Goal: Task Accomplishment & Management: Complete application form

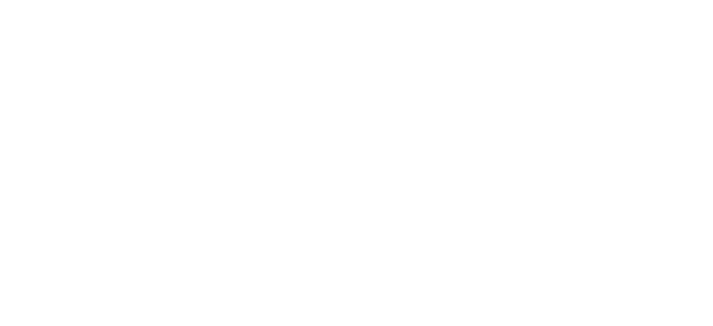
click at [0, 0] on html at bounding box center [0, 0] width 0 height 0
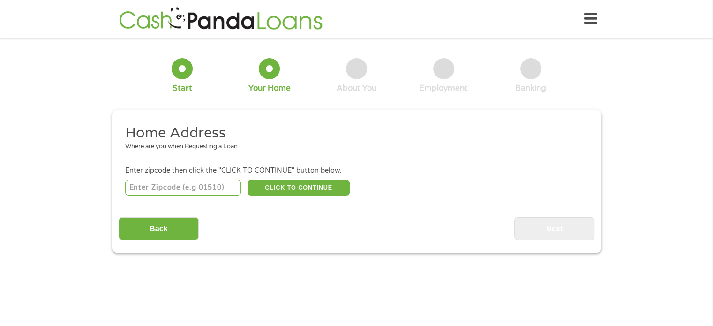
drag, startPoint x: 145, startPoint y: 190, endPoint x: 164, endPoint y: 187, distance: 19.9
click at [145, 190] on input "number" at bounding box center [183, 187] width 116 height 16
type input "32907"
click at [304, 190] on button "CLICK TO CONTINUE" at bounding box center [298, 187] width 102 height 16
type input "32907"
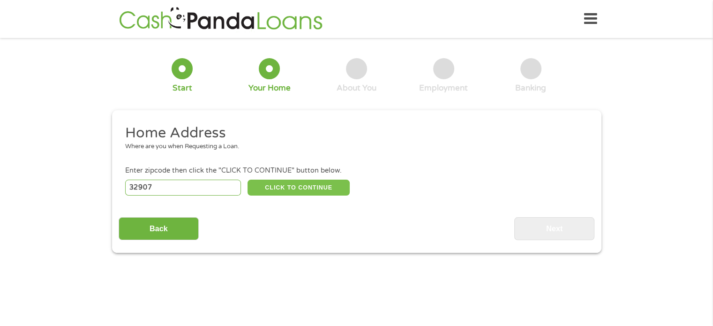
type input "[GEOGRAPHIC_DATA]"
select select "[US_STATE]"
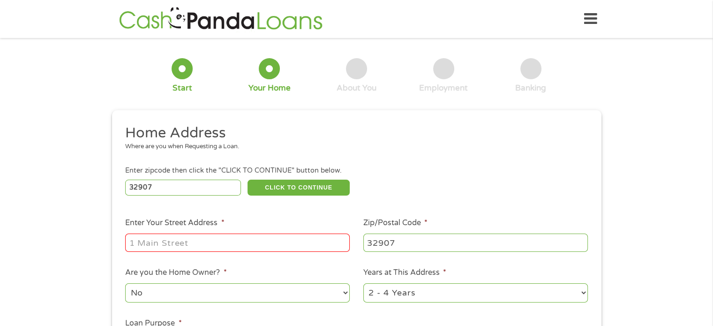
click at [224, 248] on input "Enter Your Street Address *" at bounding box center [237, 242] width 224 height 18
type input "[STREET_ADDRESS]"
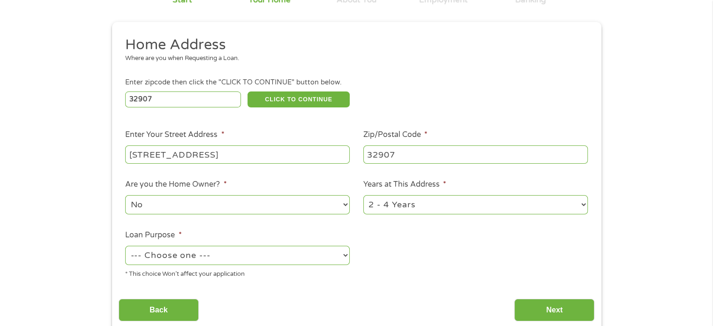
scroll to position [94, 0]
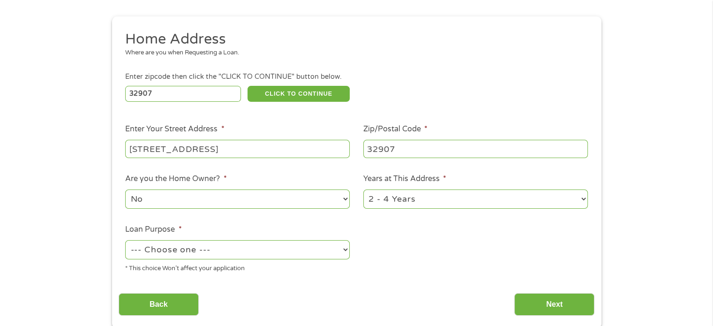
click at [180, 200] on select "No Yes" at bounding box center [237, 198] width 224 height 19
select select "yes"
click at [125, 190] on select "No Yes" at bounding box center [237, 198] width 224 height 19
click at [199, 251] on select "--- Choose one --- Pay Bills Debt Consolidation Home Improvement Major Purchase…" at bounding box center [237, 249] width 224 height 19
select select "homeimprovement"
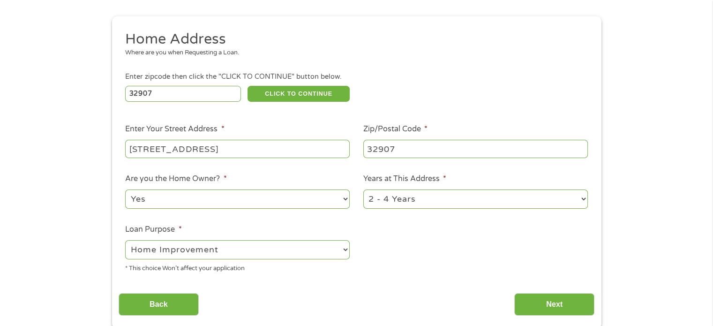
click at [125, 241] on select "--- Choose one --- Pay Bills Debt Consolidation Home Improvement Major Purchase…" at bounding box center [237, 249] width 224 height 19
click at [549, 304] on input "Next" at bounding box center [554, 304] width 80 height 23
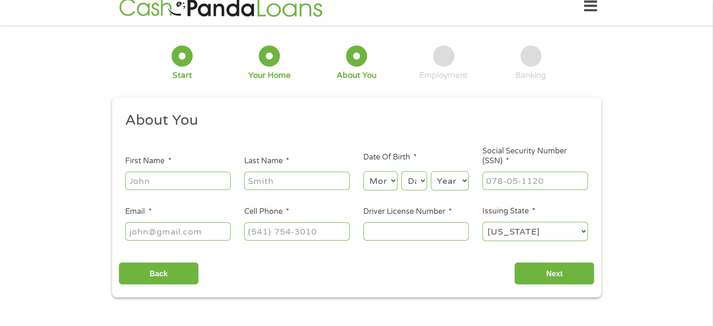
scroll to position [0, 0]
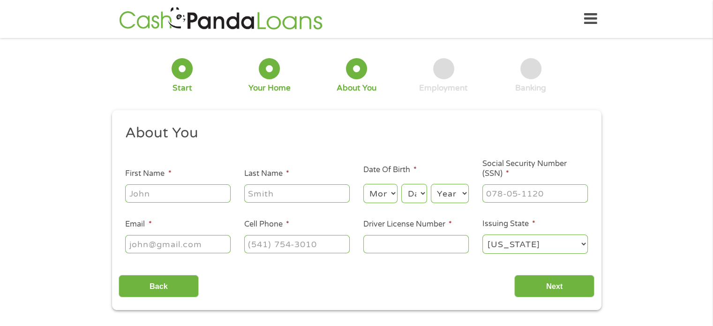
click at [167, 196] on input "First Name *" at bounding box center [177, 193] width 105 height 18
type input "[PERSON_NAME]"
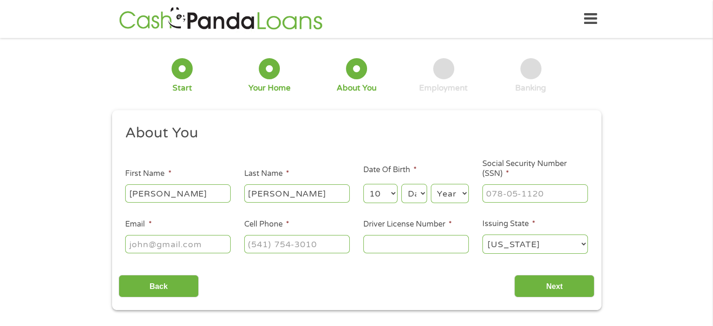
select select "11"
select select "29"
select select "1979"
type input "591-19-0177"
type input ";"
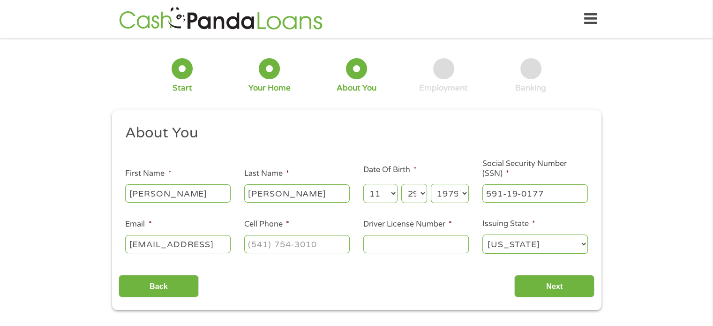
scroll to position [0, 10]
type input "[EMAIL_ADDRESS]"
type input "(___) ___-____"
click at [222, 244] on input "[EMAIL_ADDRESS]" at bounding box center [177, 244] width 105 height 18
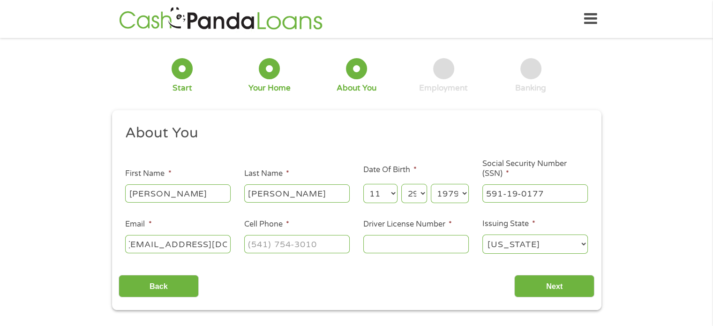
scroll to position [0, 10]
type input "[EMAIL_ADDRESS][DOMAIN_NAME]"
click at [332, 250] on input "Cell Phone *" at bounding box center [296, 244] width 105 height 18
type input "[PHONE_NUMBER]"
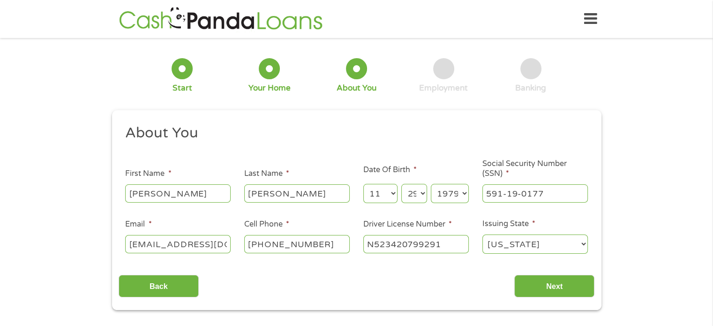
type input "N523420799291"
click at [568, 280] on input "Next" at bounding box center [554, 286] width 80 height 23
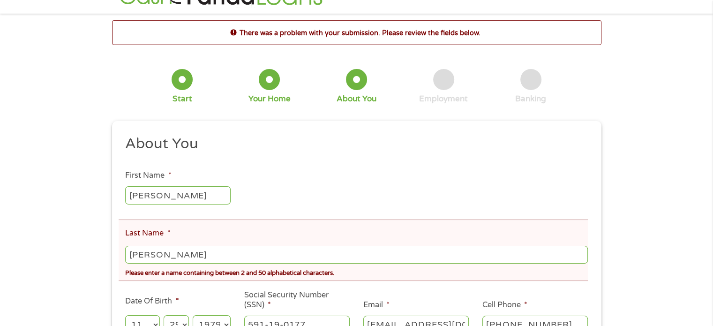
scroll to position [47, 0]
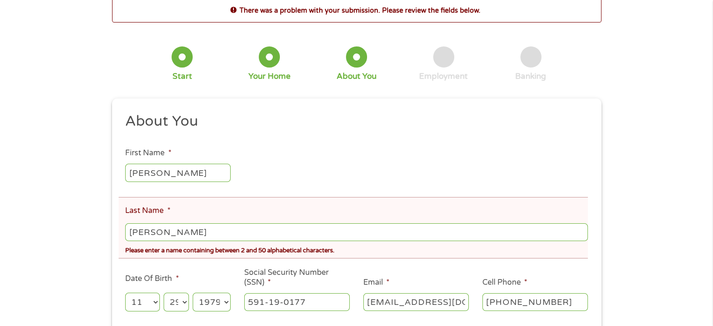
click at [161, 231] on input "[PERSON_NAME]" at bounding box center [356, 232] width 462 height 18
click at [174, 233] on input "Nunezde [PERSON_NAME]" at bounding box center [356, 232] width 462 height 18
click at [296, 236] on input "NunezdeVillavicencio" at bounding box center [356, 232] width 462 height 18
type input "NUNEZDEVILLAVICENCIO"
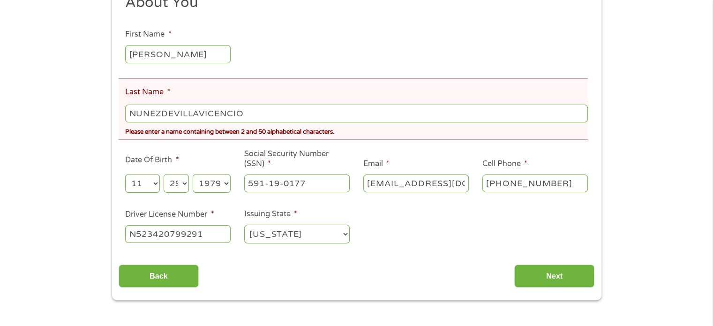
scroll to position [187, 0]
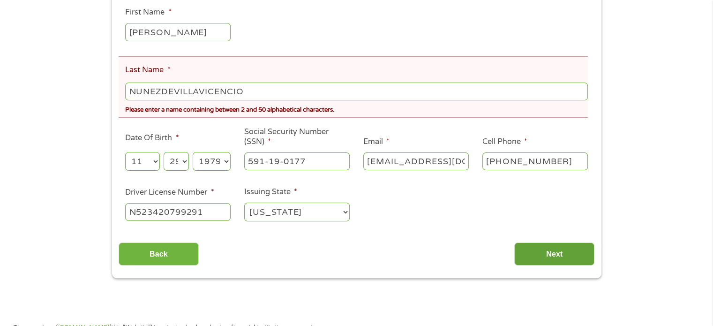
click at [552, 254] on input "Next" at bounding box center [554, 253] width 80 height 23
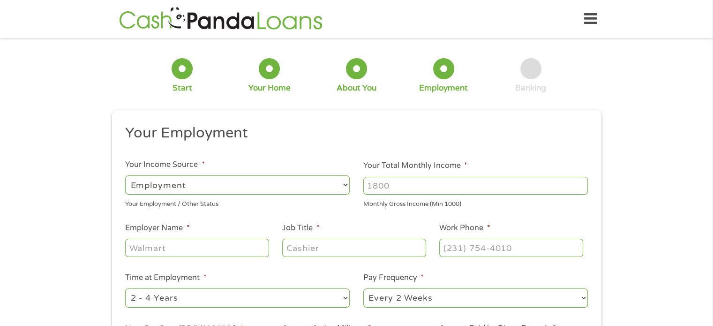
scroll to position [0, 0]
click at [225, 191] on select "--- Choose one --- Employment [DEMOGRAPHIC_DATA] Benefits" at bounding box center [237, 184] width 224 height 19
click at [125, 175] on select "--- Choose one --- Employment [DEMOGRAPHIC_DATA] Benefits" at bounding box center [237, 184] width 224 height 19
click at [445, 189] on input "Your Total Monthly Income *" at bounding box center [475, 186] width 224 height 18
type input "7000"
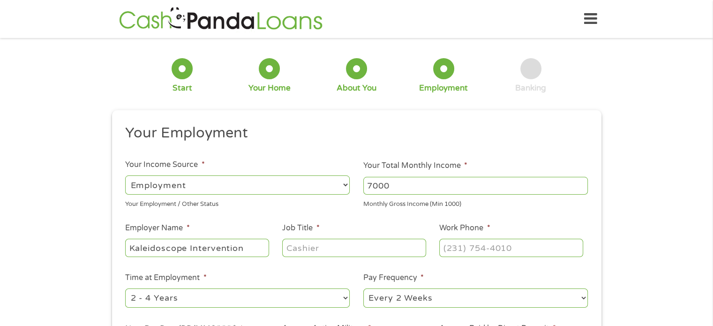
type input "Kaleidoscope Intervention"
type input "Finance Executive"
type input "[PHONE_NUMBER]"
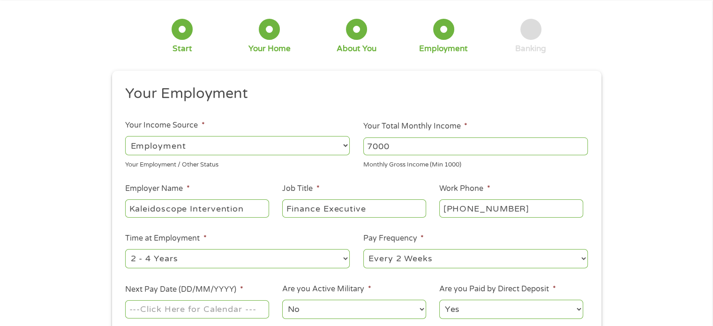
scroll to position [94, 0]
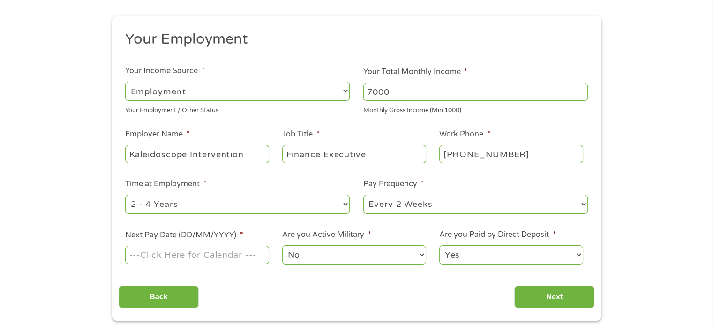
click at [176, 265] on div at bounding box center [196, 255] width 143 height 22
click at [172, 256] on input "Next Pay Date (DD/MM/YYYY) *" at bounding box center [196, 254] width 143 height 18
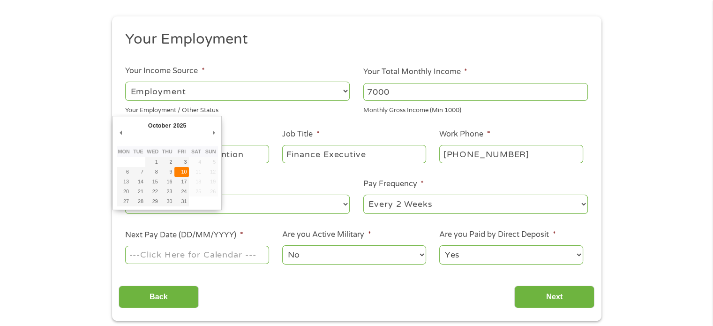
type input "[DATE]"
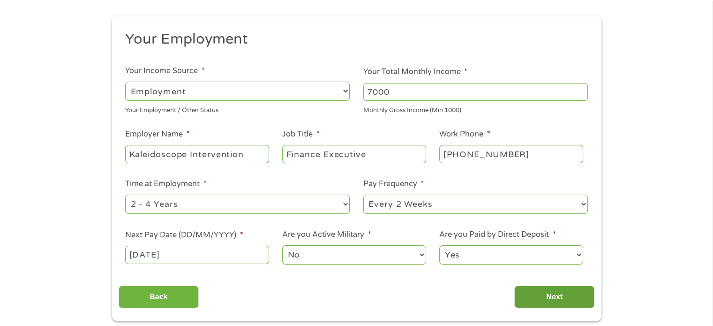
click at [538, 292] on input "Next" at bounding box center [554, 296] width 80 height 23
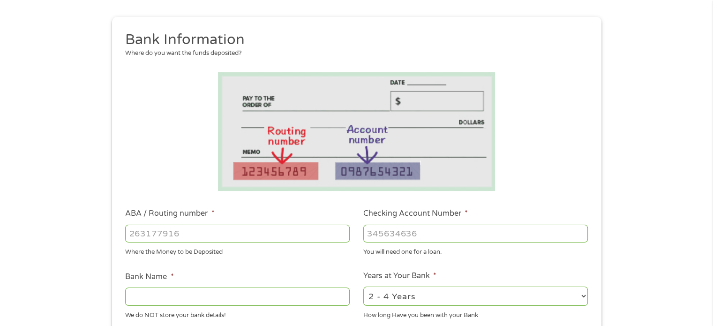
scroll to position [187, 0]
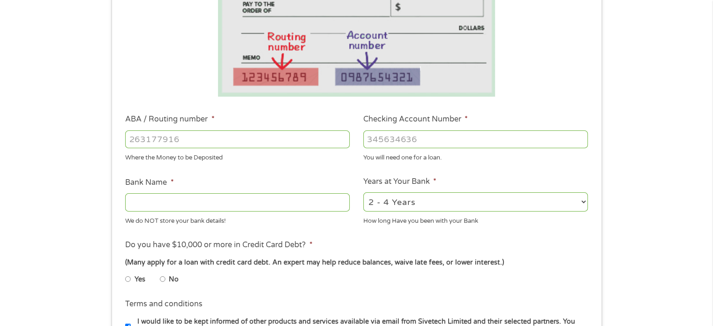
click at [221, 148] on input "ABA / Routing number *" at bounding box center [237, 139] width 224 height 18
click at [187, 130] on input "ABA / Routing number *" at bounding box center [237, 139] width 224 height 18
paste input "1"
click at [167, 139] on input "ABA / Routing number *" at bounding box center [237, 139] width 224 height 18
type input "102000076"
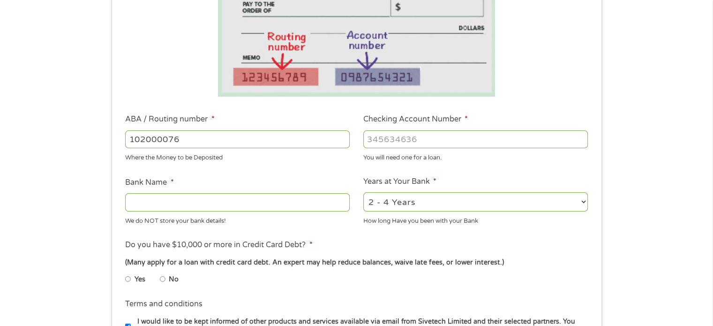
type input "[PERSON_NAME] FARGO BANK NA"
type input "102000076"
click at [415, 134] on input "Checking Account Number *" at bounding box center [475, 139] width 224 height 18
click at [426, 203] on select "2 - 4 Years 6 - 12 Months 1 - 2 Years Over 4 Years" at bounding box center [475, 201] width 224 height 19
select select "60months"
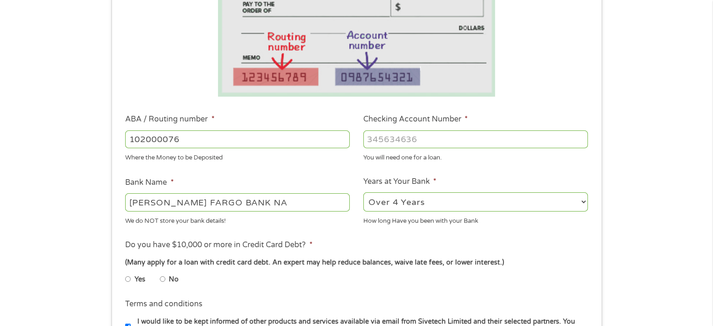
click at [363, 193] on select "2 - 4 Years 6 - 12 Months 1 - 2 Years Over 4 Years" at bounding box center [475, 201] width 224 height 19
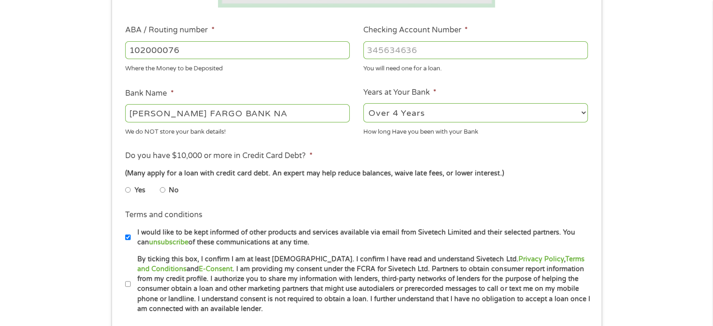
scroll to position [281, 0]
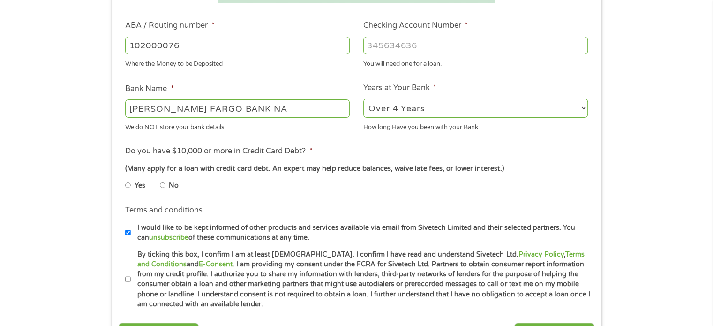
click at [161, 185] on input "No" at bounding box center [163, 185] width 6 height 15
radio input "true"
click at [129, 278] on input "By ticking this box, I confirm I am at least [DEMOGRAPHIC_DATA]. I confirm I ha…" at bounding box center [128, 279] width 6 height 15
checkbox input "true"
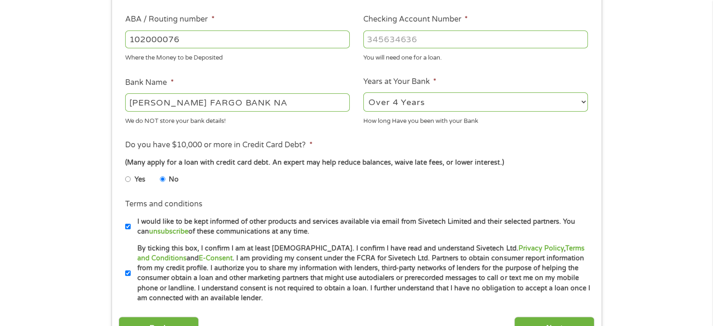
scroll to position [375, 0]
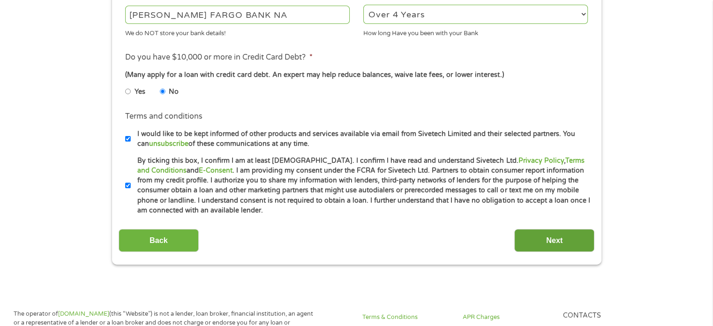
click at [558, 244] on input "Next" at bounding box center [554, 240] width 80 height 23
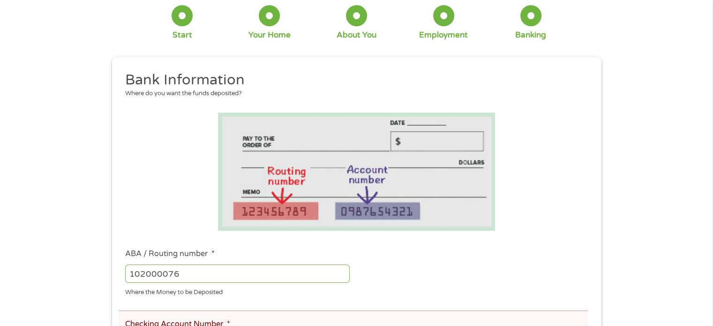
scroll to position [187, 0]
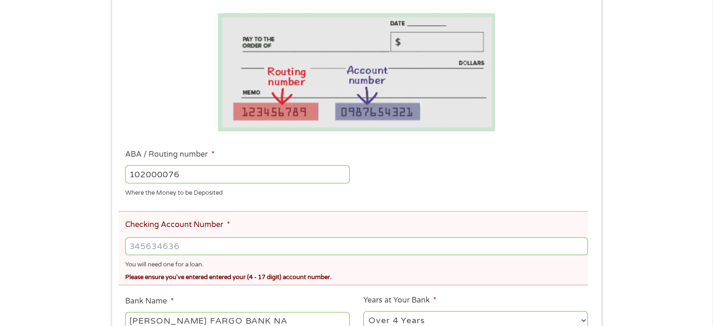
click at [167, 244] on input "Checking Account Number *" at bounding box center [356, 246] width 462 height 18
click at [232, 242] on input "Checking Account Number *" at bounding box center [356, 246] width 462 height 18
type input "6314580595"
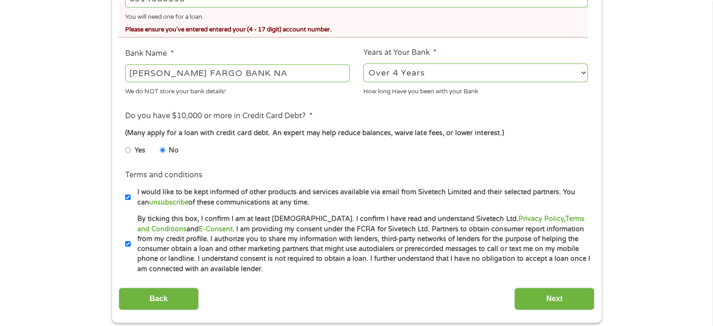
scroll to position [516, 0]
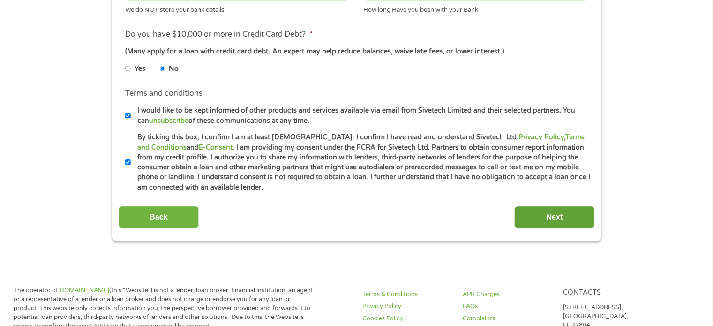
click at [550, 218] on input "Next" at bounding box center [554, 217] width 80 height 23
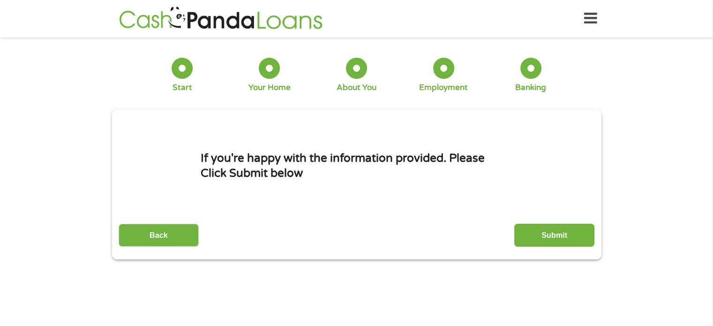
scroll to position [0, 0]
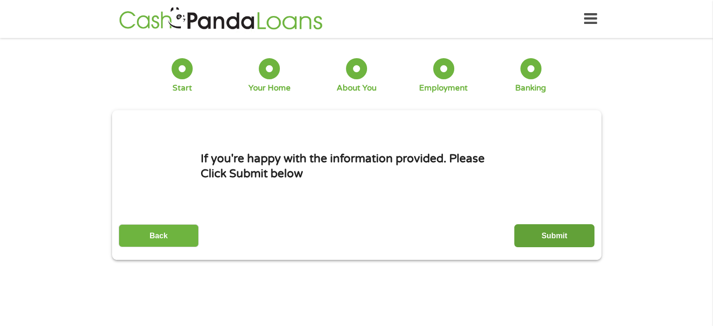
click at [554, 230] on input "Submit" at bounding box center [554, 235] width 80 height 23
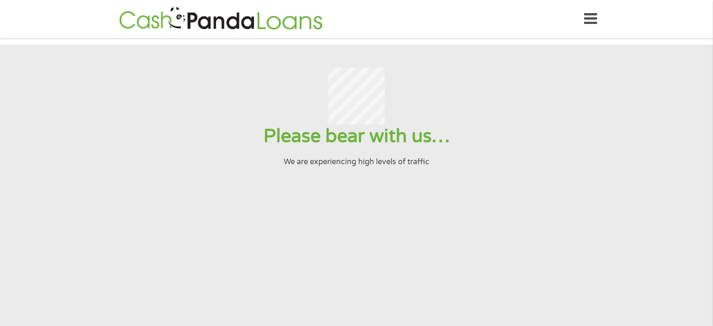
click at [449, 185] on section "Please bear with us… We are experiencing high levels of traffic" at bounding box center [356, 203] width 713 height 316
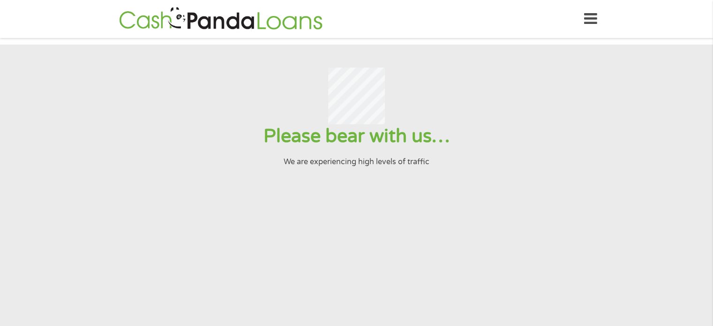
click at [87, 54] on section "Please bear with us… We are experiencing high levels of traffic" at bounding box center [356, 203] width 713 height 316
click at [591, 16] on icon at bounding box center [590, 18] width 13 height 23
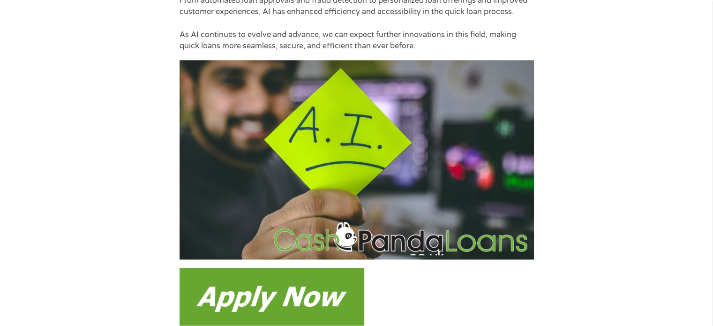
scroll to position [1452, 0]
